Goal: Transaction & Acquisition: Purchase product/service

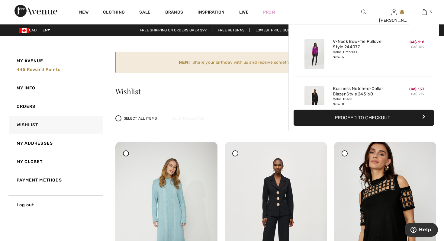
click at [370, 117] on button "Proceed to Checkout" at bounding box center [363, 118] width 140 height 16
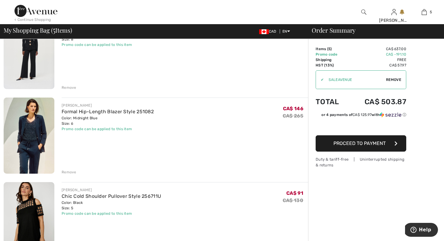
scroll to position [169, 0]
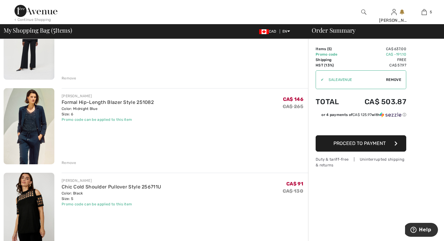
click at [71, 162] on div "Remove" at bounding box center [69, 162] width 15 height 5
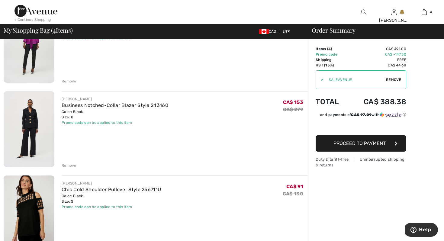
scroll to position [72, 0]
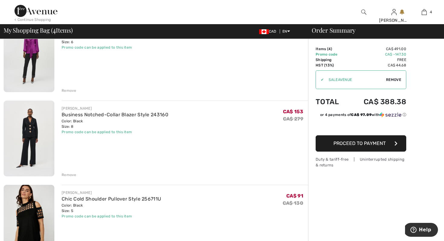
click at [72, 175] on div "Remove" at bounding box center [69, 174] width 15 height 5
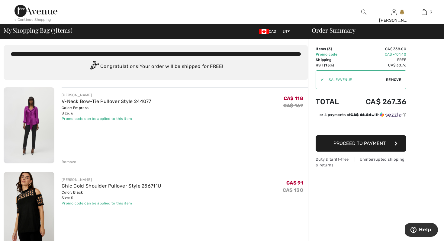
scroll to position [0, 0]
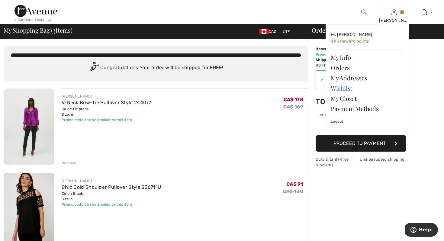
click at [351, 87] on link "Wishlist" at bounding box center [367, 88] width 73 height 10
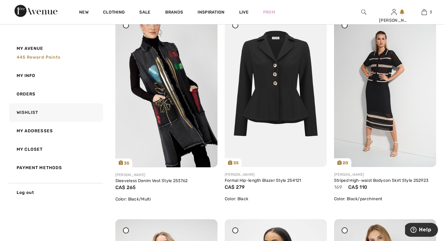
scroll to position [1582, 0]
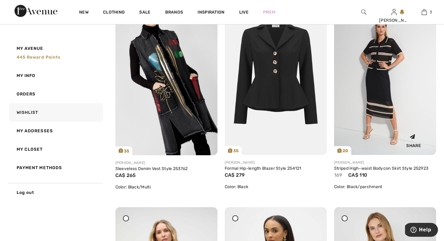
click at [383, 104] on img at bounding box center [385, 78] width 102 height 153
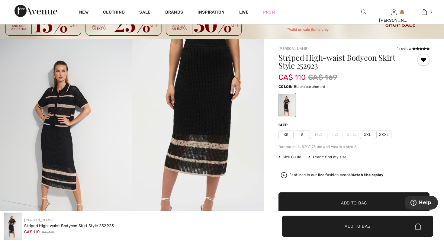
scroll to position [24, 0]
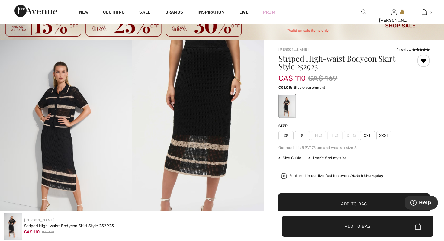
click at [424, 59] on div at bounding box center [423, 61] width 12 height 12
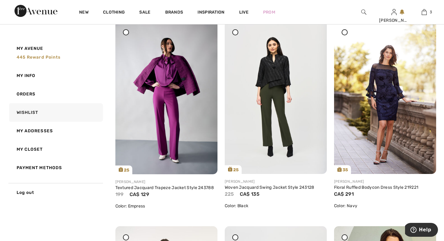
scroll to position [314, 0]
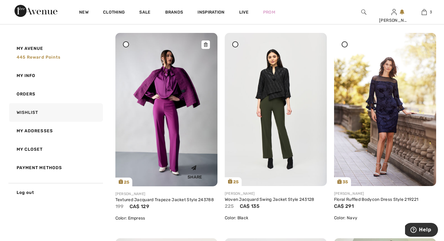
click at [205, 46] on icon at bounding box center [206, 45] width 4 height 4
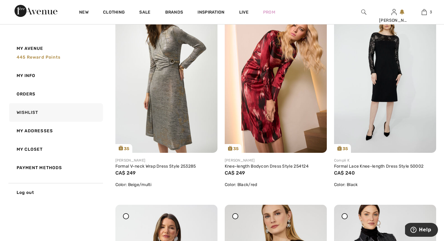
scroll to position [1171, 0]
